Goal: Information Seeking & Learning: Learn about a topic

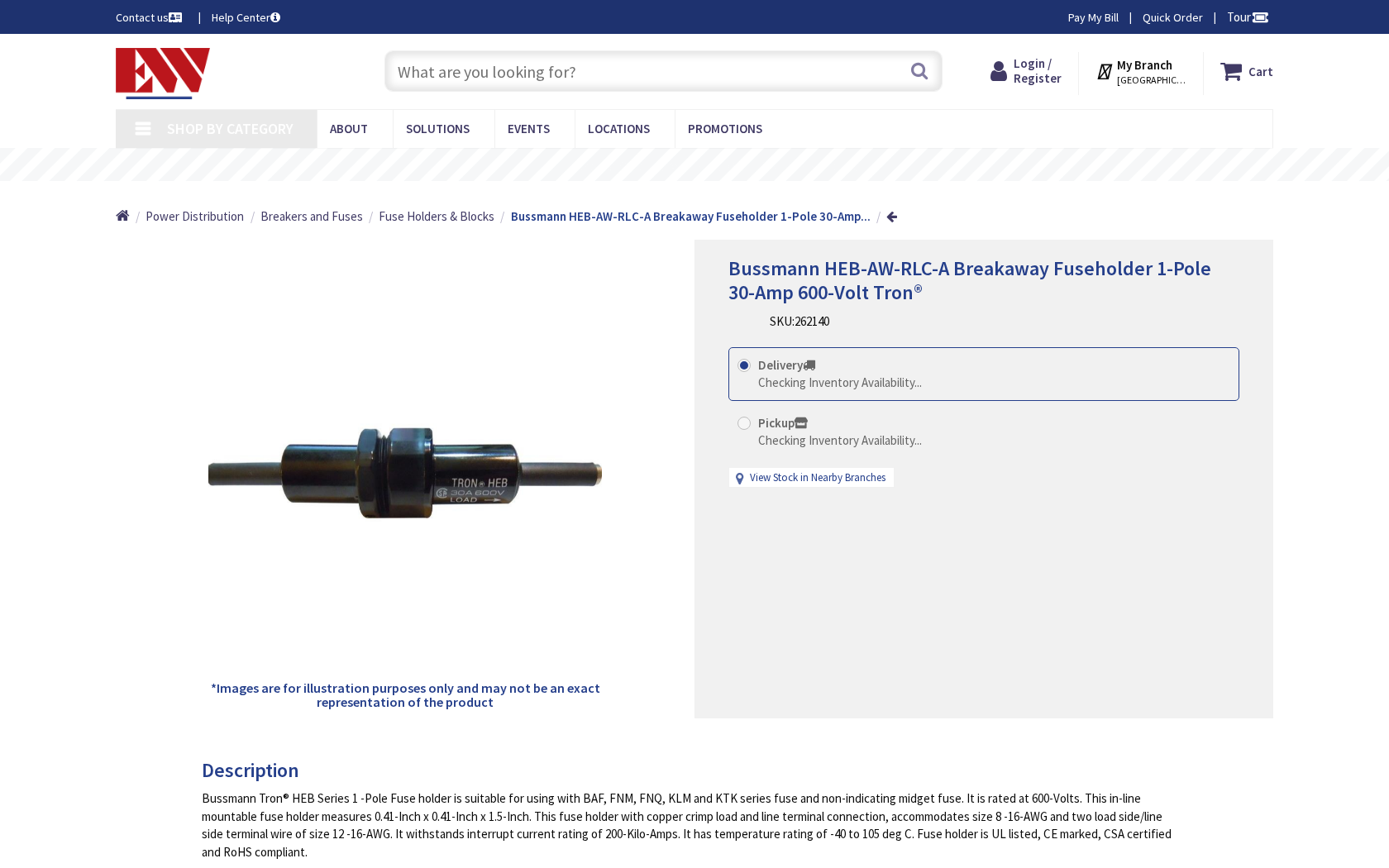
type input "N Spring St, Los Angeles, CA 90012, USA"
